Goal: Task Accomplishment & Management: Manage account settings

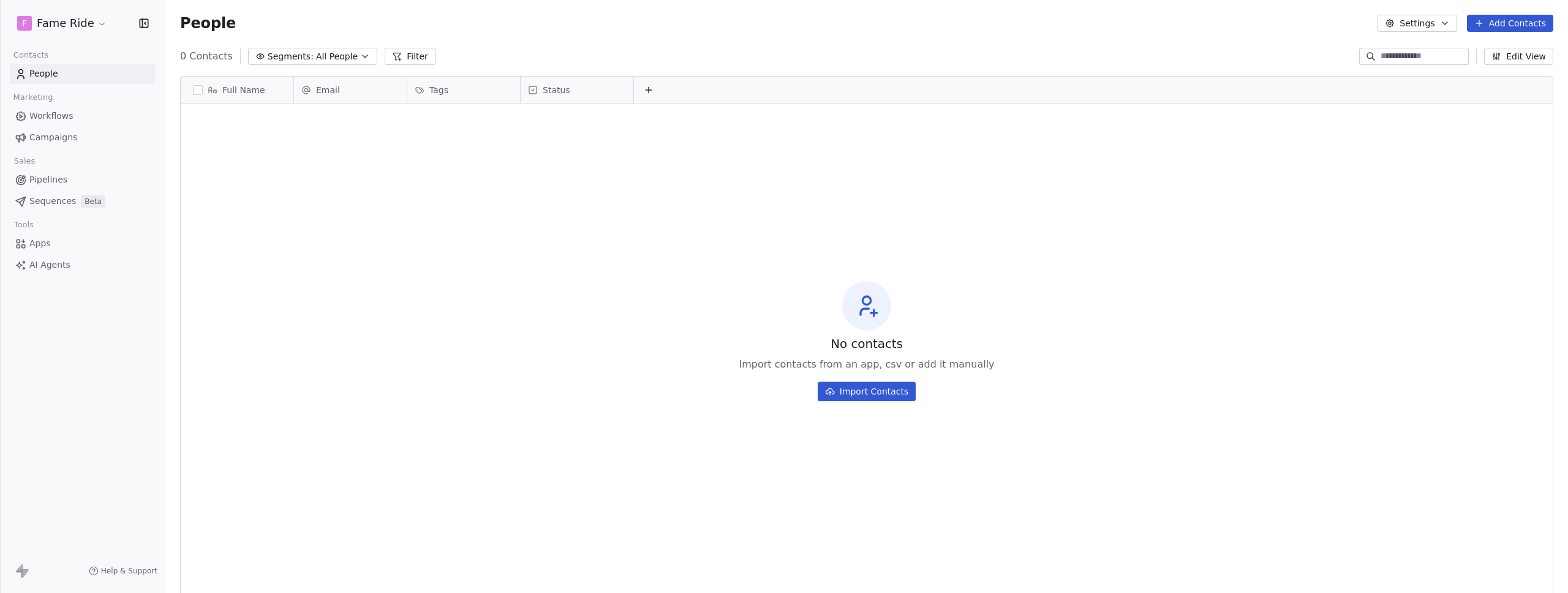
scroll to position [512, 1394]
click at [49, 27] on html "F Fame Ride Contacts People Marketing Workflows Campaigns Sales Pipelines Seque…" at bounding box center [784, 296] width 1568 height 593
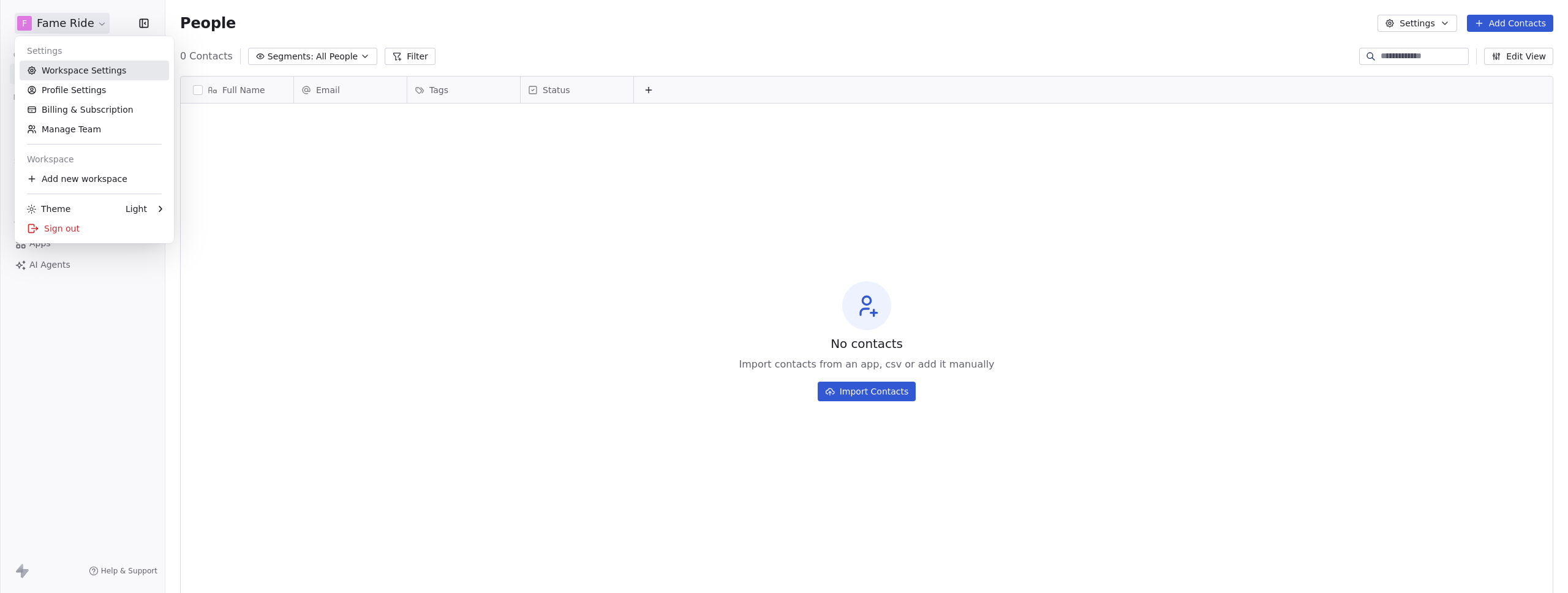
click at [65, 66] on link "Workspace Settings" at bounding box center [94, 70] width 150 height 20
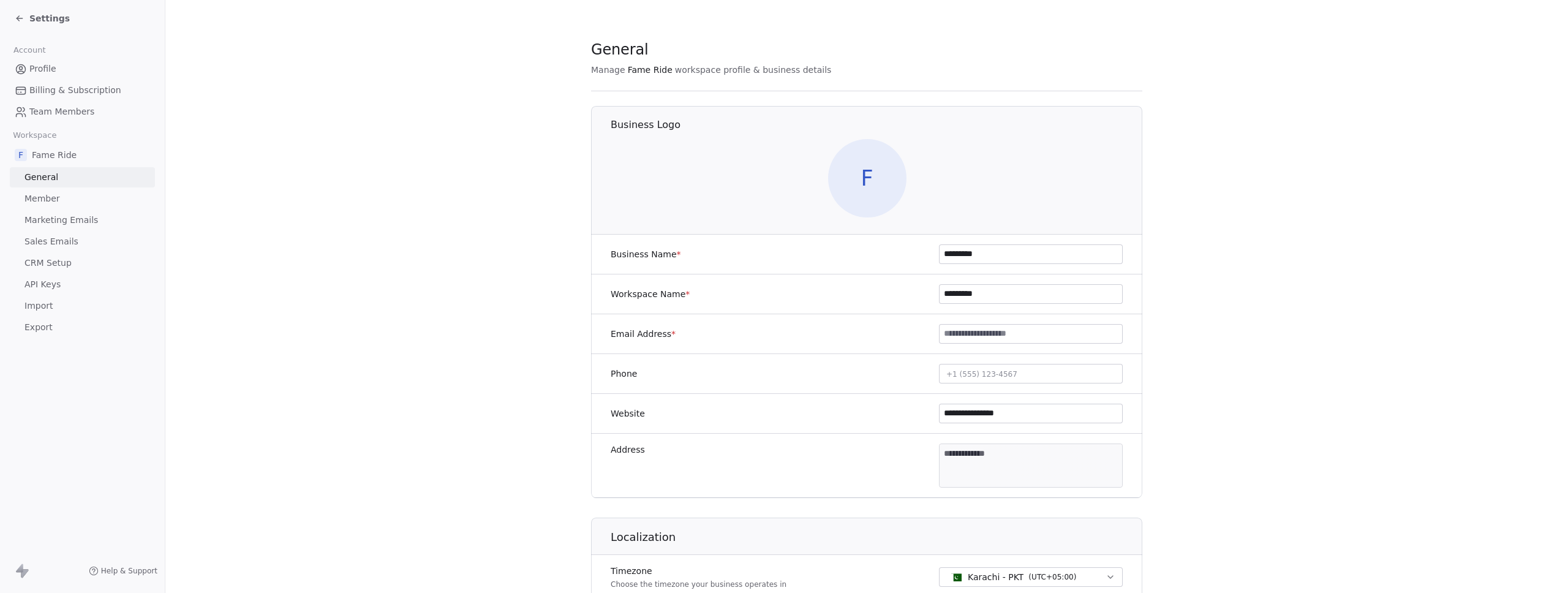
click at [67, 220] on span "Marketing Emails" at bounding box center [61, 220] width 74 height 13
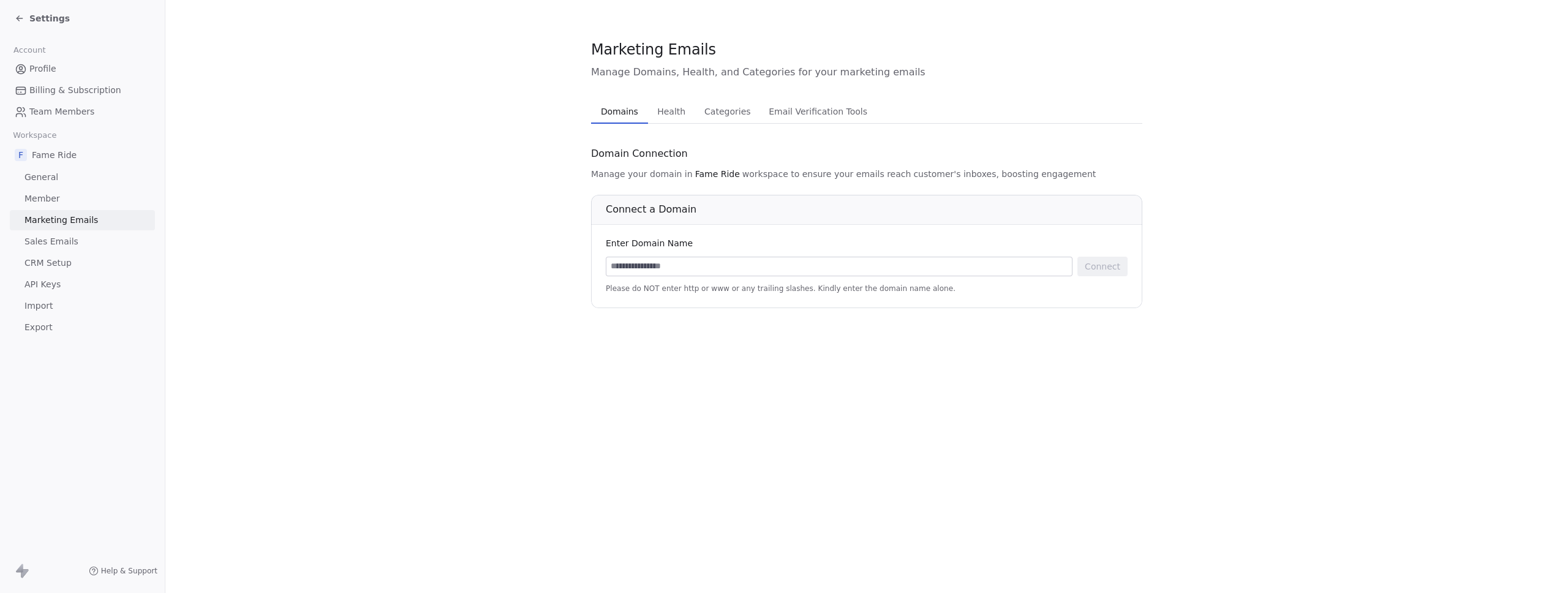
click at [906, 273] on input at bounding box center [839, 266] width 466 height 18
type input "*******"
click at [1111, 267] on button "Connect" at bounding box center [1103, 266] width 50 height 20
click at [763, 39] on div "Limit for plan scale_monthly not found" at bounding box center [797, 36] width 191 height 13
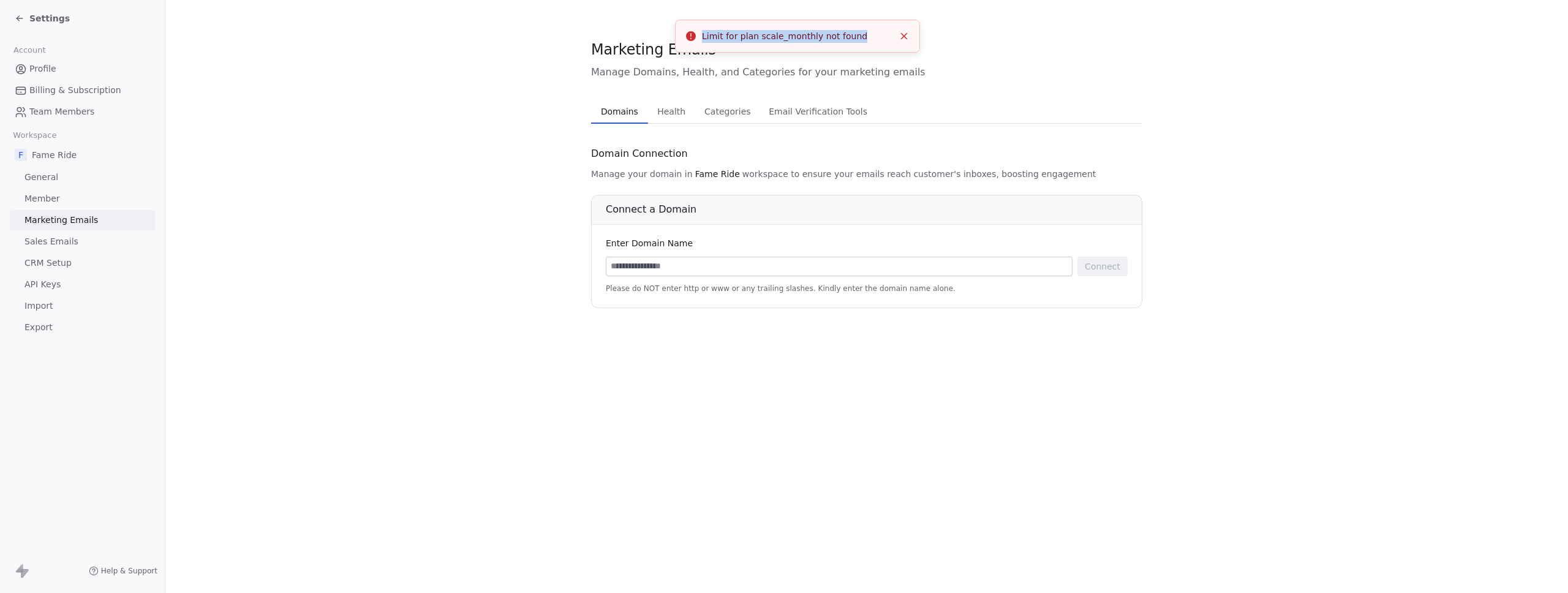
click at [763, 39] on div "Limit for plan scale_monthly not found" at bounding box center [797, 36] width 191 height 13
copy div "Limit for plan scale_monthly not found"
click at [763, 39] on div "Limit for plan scale_monthly not found" at bounding box center [797, 36] width 191 height 13
click at [1294, 166] on section "Marketing Emails Manage Domains, Health, and Categories for your marketing emai…" at bounding box center [867, 173] width 1403 height 347
click at [507, 416] on div "Marketing Emails Manage Domains, Health, and Categories for your marketing emai…" at bounding box center [867, 296] width 1403 height 593
